Goal: Information Seeking & Learning: Find specific fact

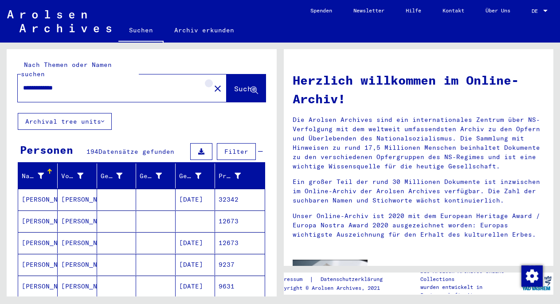
click at [212, 83] on mat-icon "close" at bounding box center [217, 88] width 11 height 11
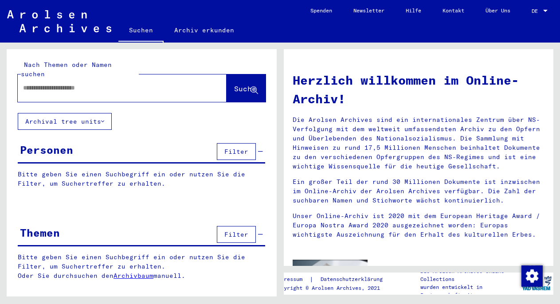
click at [78, 83] on input "text" at bounding box center [111, 87] width 177 height 9
paste input "**********"
type input "**********"
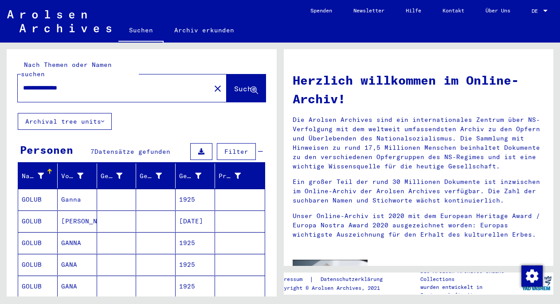
click at [116, 189] on mat-cell at bounding box center [116, 199] width 39 height 21
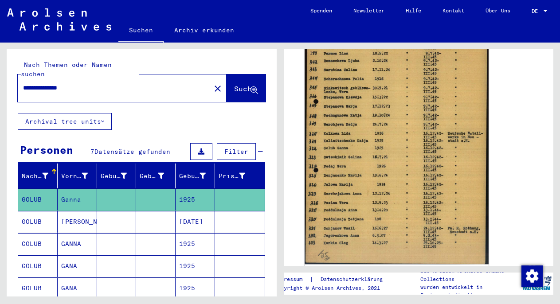
scroll to position [391, 0]
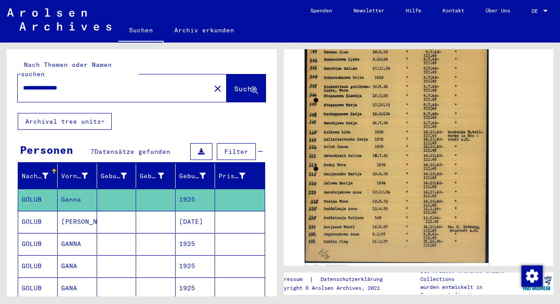
click at [387, 192] on img at bounding box center [397, 135] width 184 height 256
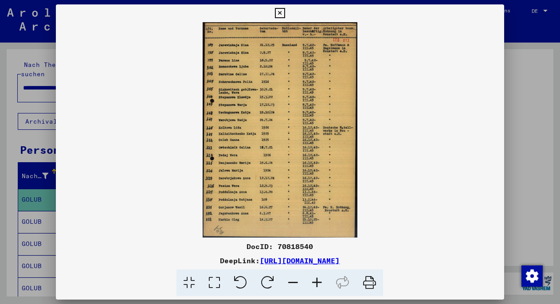
click at [387, 192] on img at bounding box center [280, 129] width 448 height 215
click at [528, 172] on div at bounding box center [280, 152] width 560 height 304
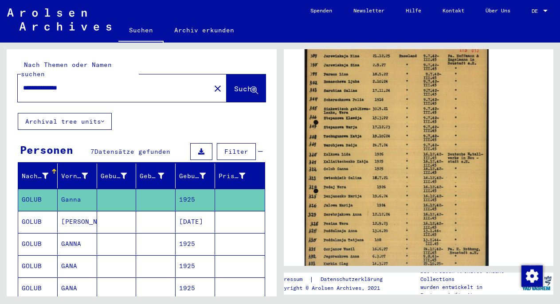
scroll to position [371, 0]
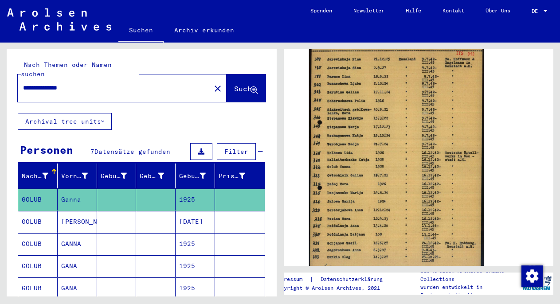
click at [184, 216] on mat-cell "[DATE]" at bounding box center [195, 222] width 39 height 22
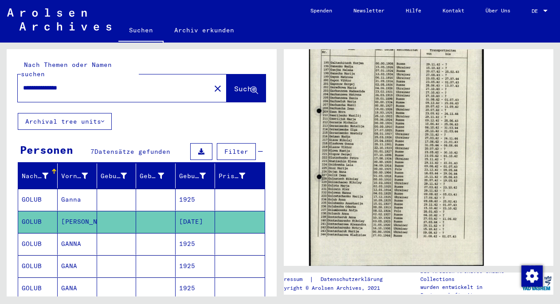
scroll to position [418, 0]
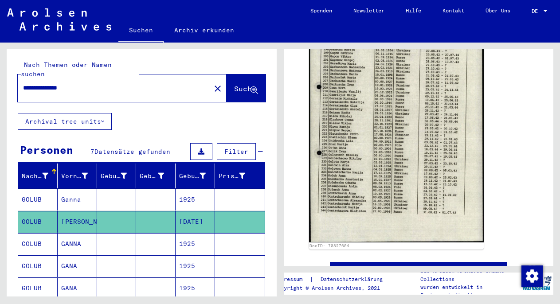
click at [205, 236] on mat-cell "1925" at bounding box center [195, 244] width 39 height 22
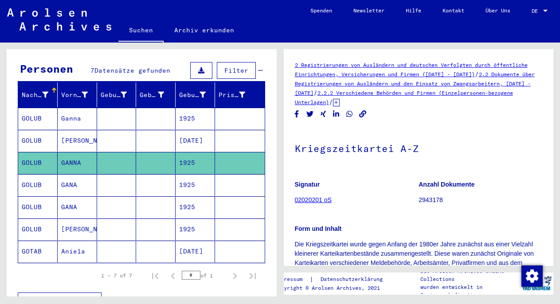
scroll to position [83, 0]
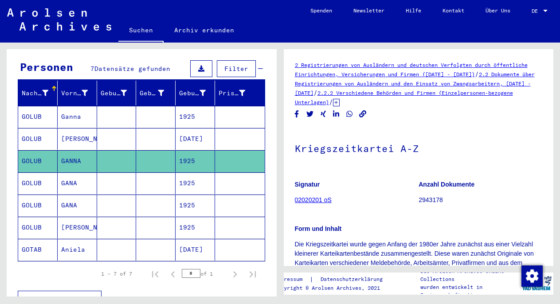
click at [164, 220] on mat-cell at bounding box center [155, 228] width 39 height 22
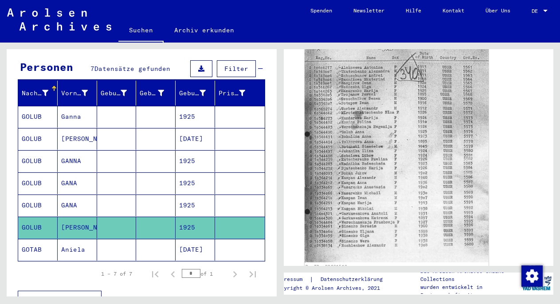
scroll to position [161, 0]
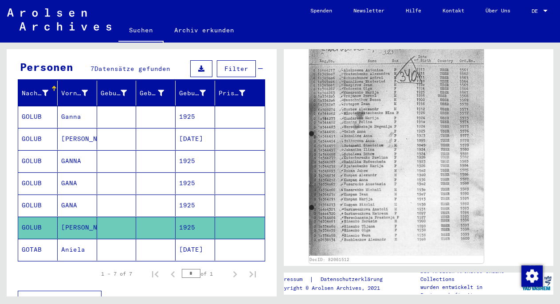
click at [162, 198] on mat-cell at bounding box center [155, 206] width 39 height 22
